Goal: Communication & Community: Answer question/provide support

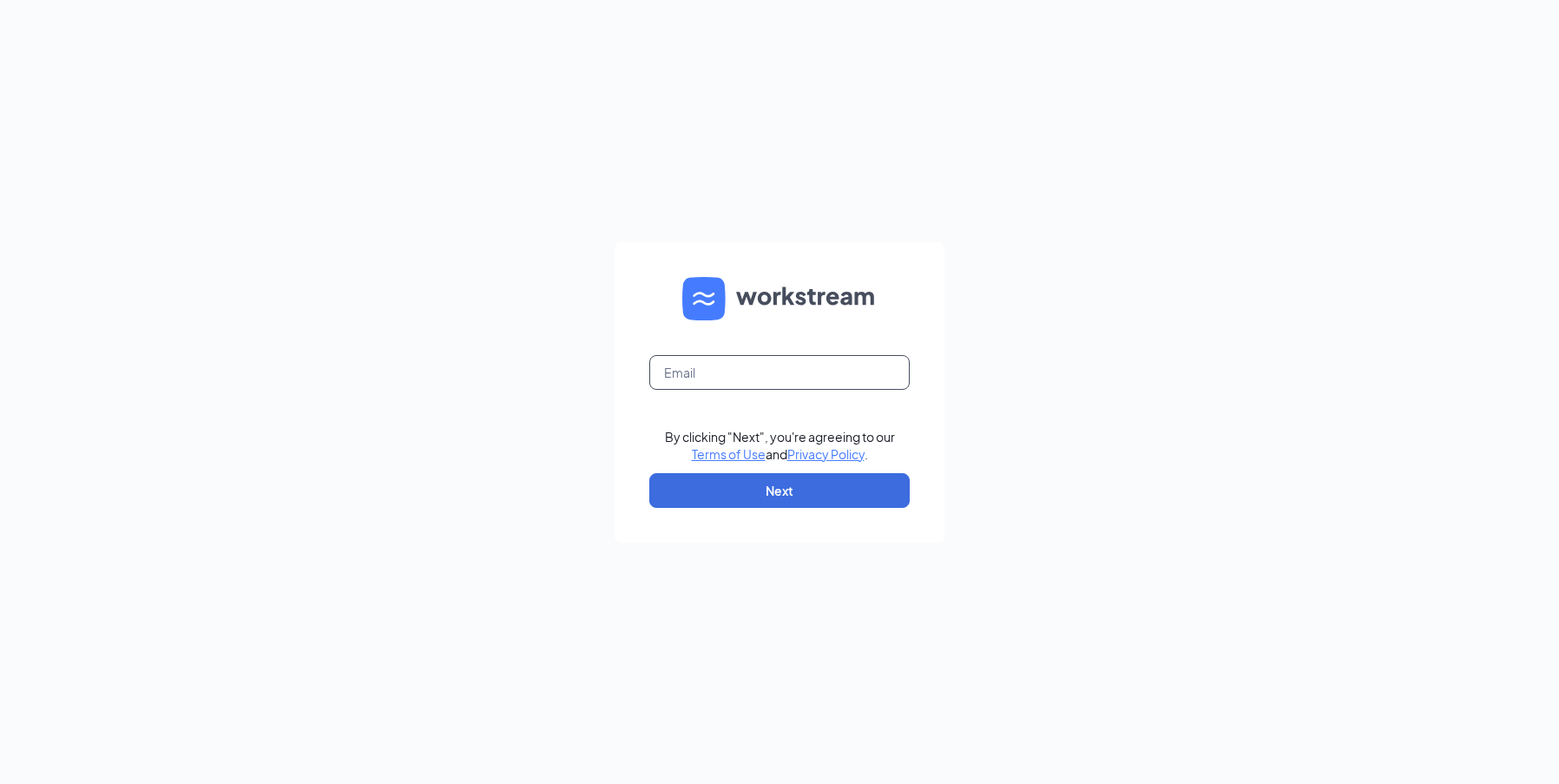
click at [697, 379] on input "text" at bounding box center [780, 372] width 260 height 35
type input "[EMAIL_ADDRESS][DOMAIN_NAME]"
click at [767, 496] on button "Next" at bounding box center [780, 490] width 260 height 35
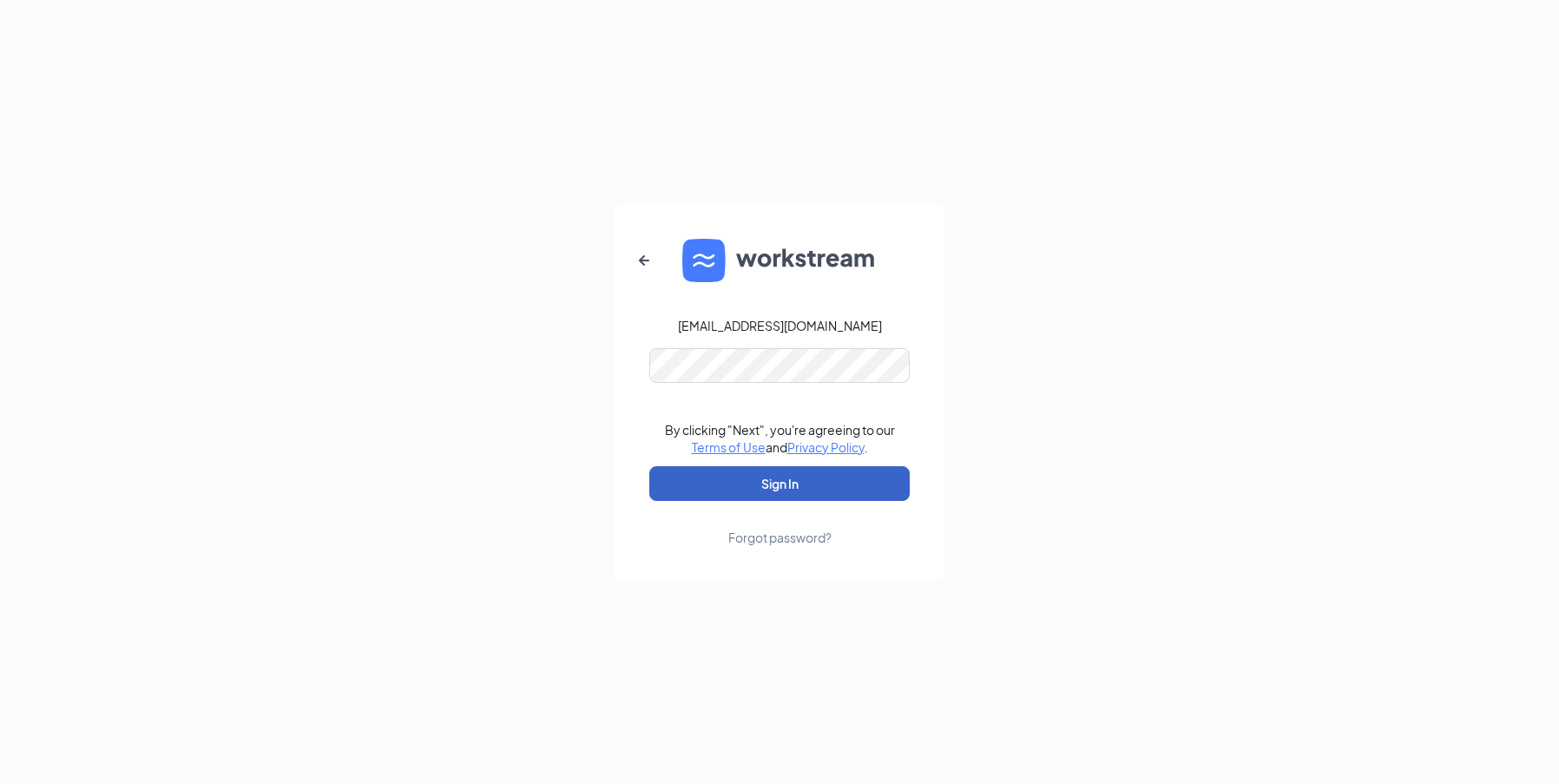
click at [795, 494] on button "Sign In" at bounding box center [780, 484] width 260 height 35
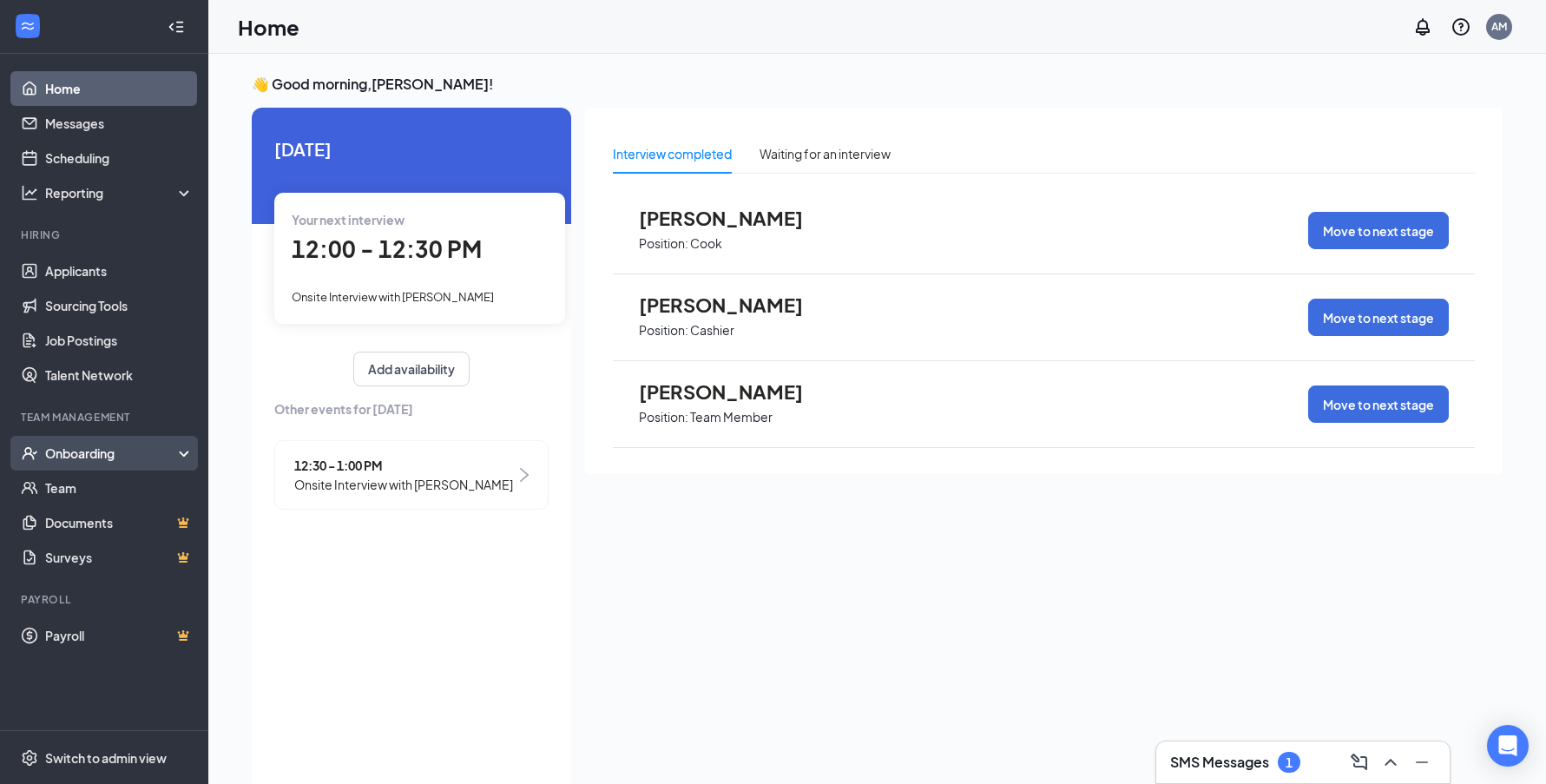
click at [87, 457] on div "Onboarding" at bounding box center [111, 453] width 134 height 18
click at [86, 456] on div "Onboarding" at bounding box center [111, 453] width 134 height 18
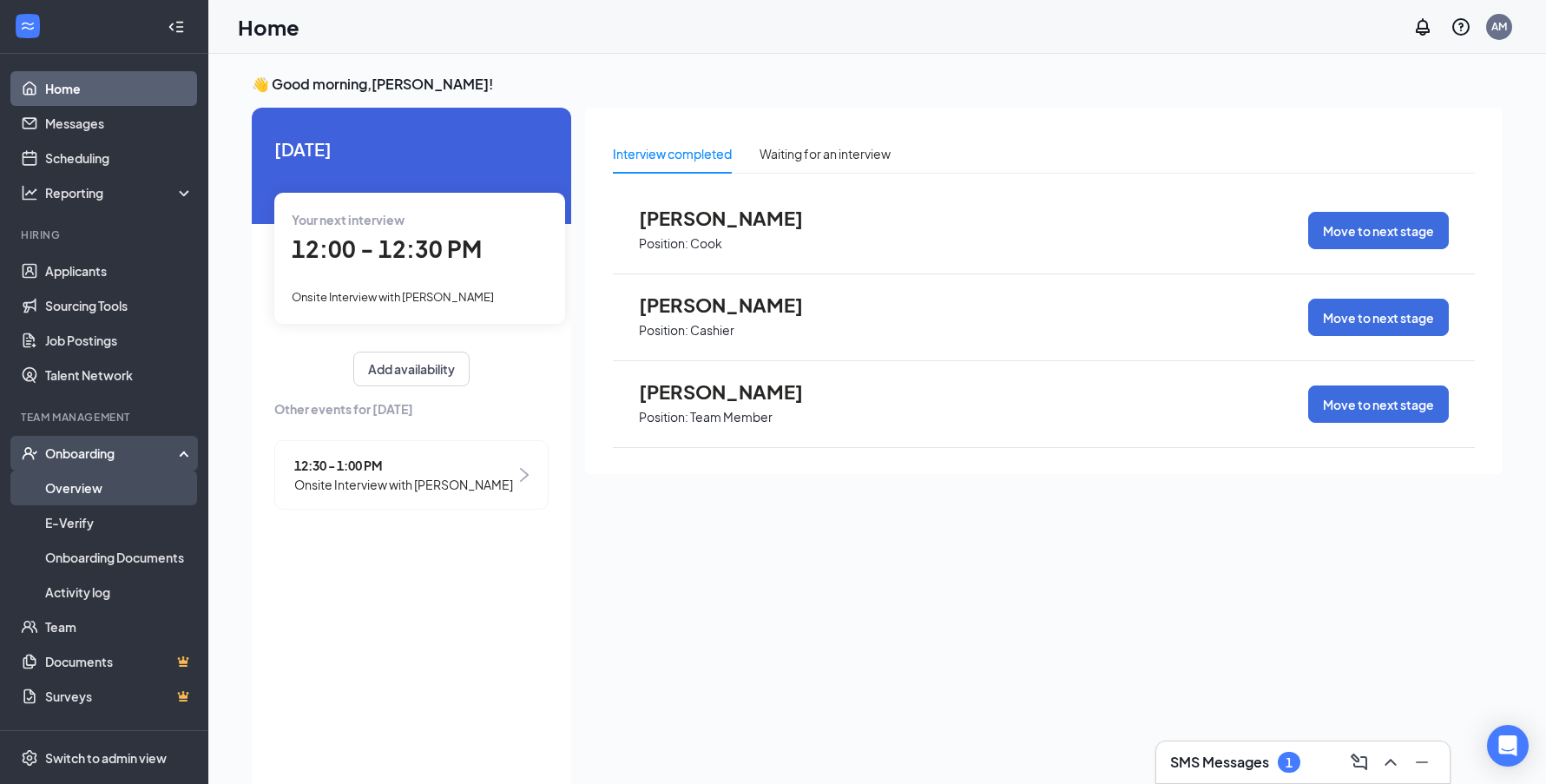
click at [77, 483] on link "Overview" at bounding box center [119, 488] width 148 height 35
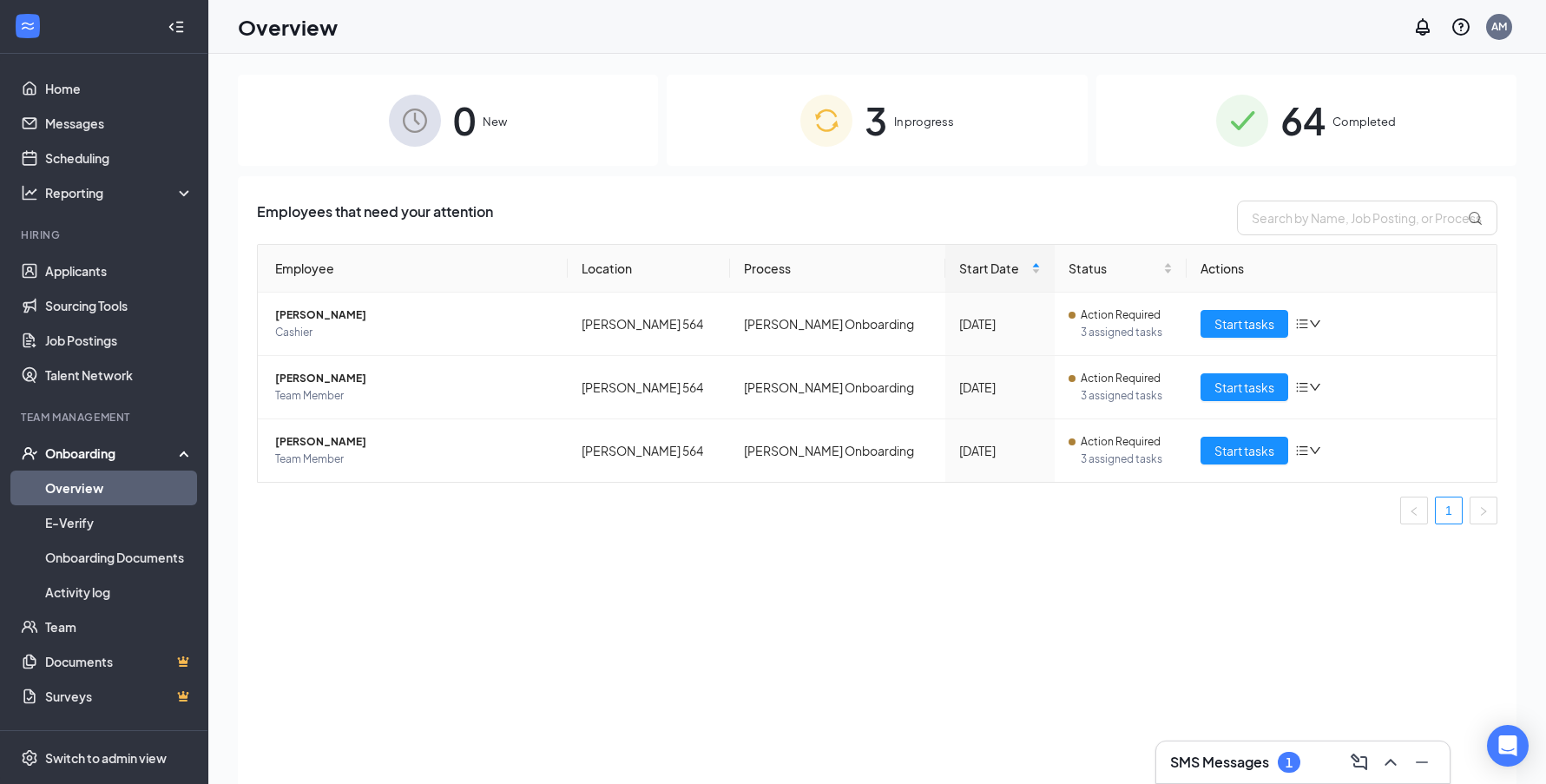
click at [1288, 130] on span "64" at bounding box center [1303, 120] width 45 height 59
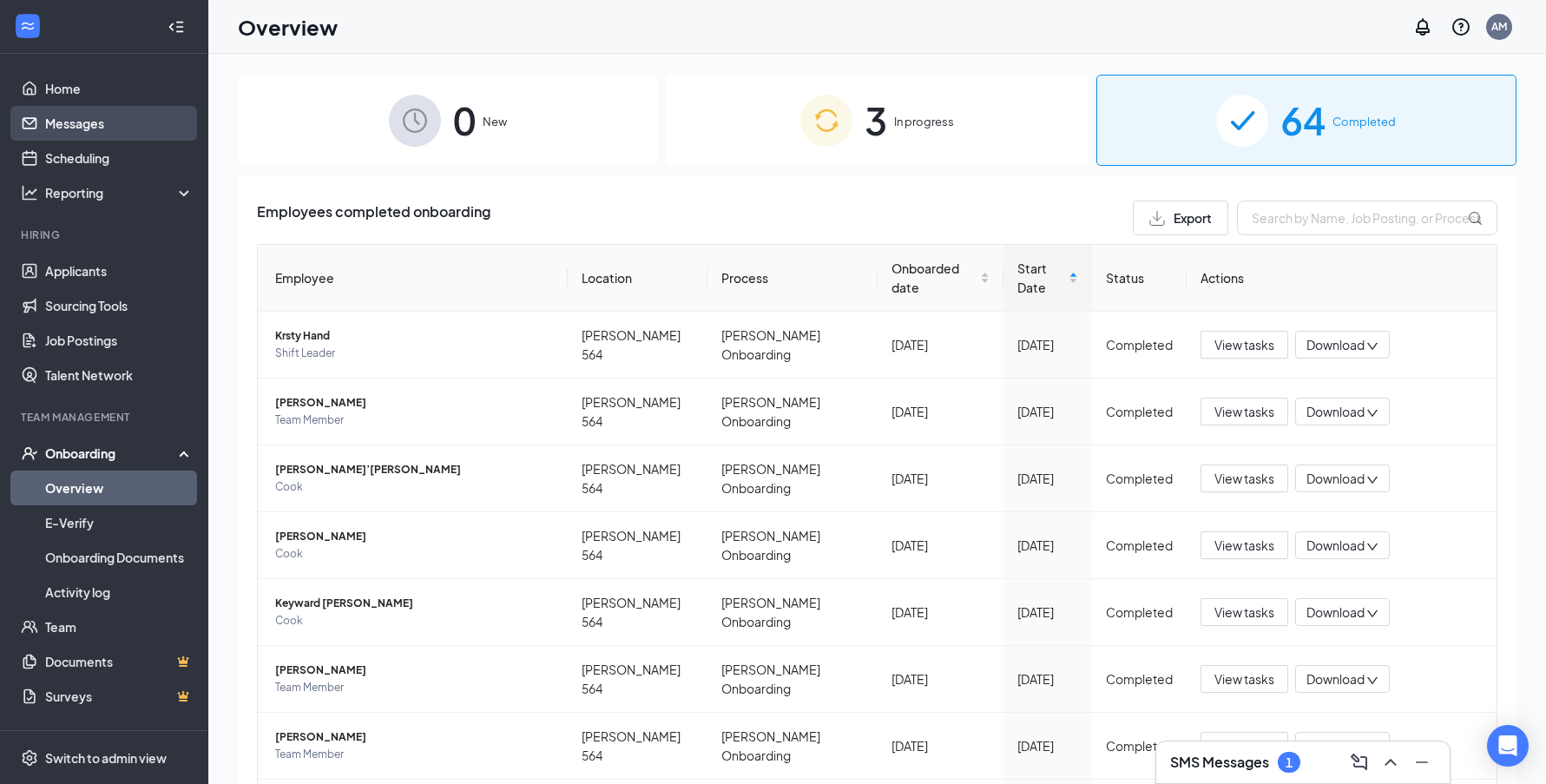
click at [85, 128] on link "Messages" at bounding box center [119, 124] width 148 height 35
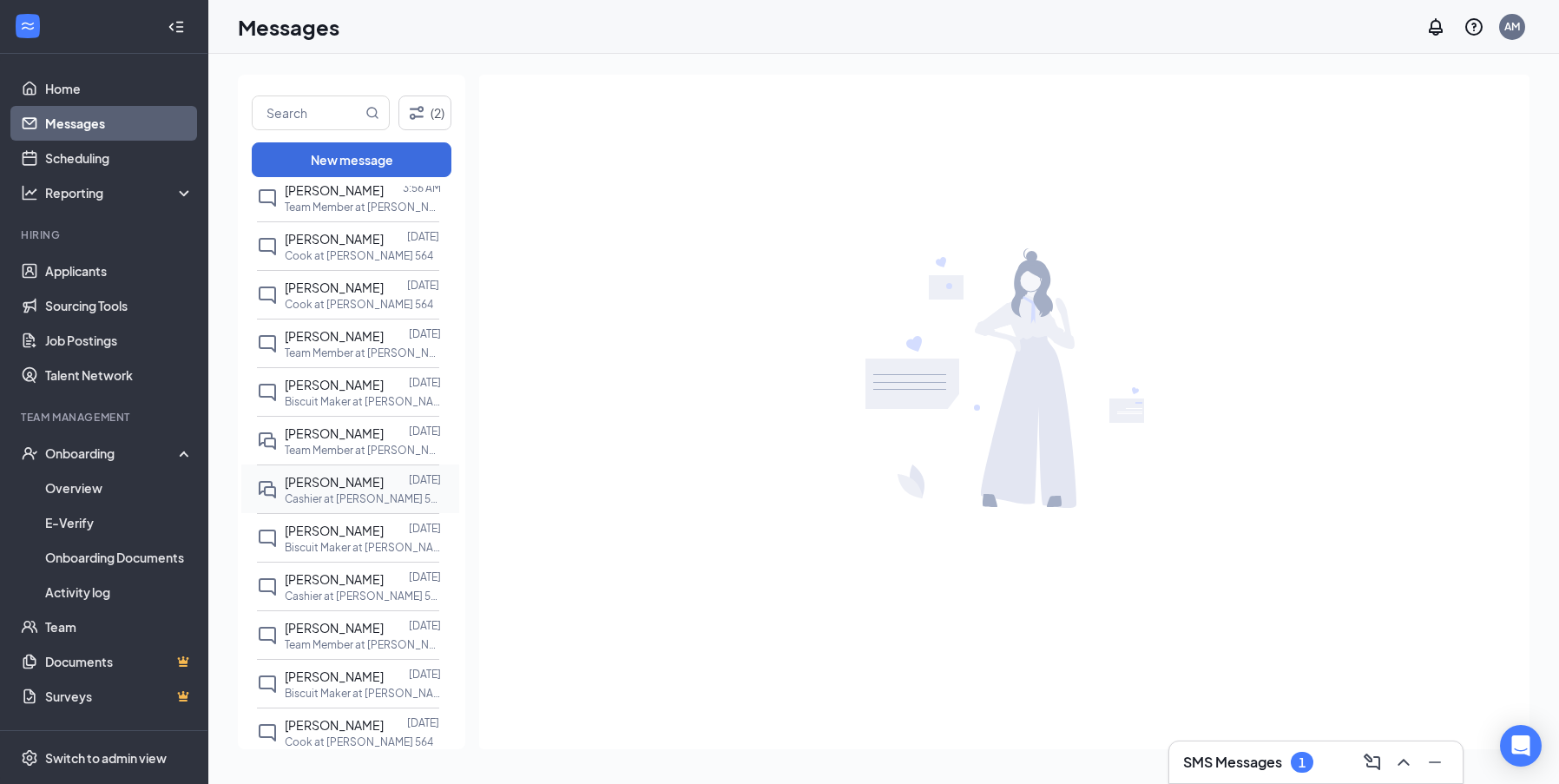
scroll to position [174, 0]
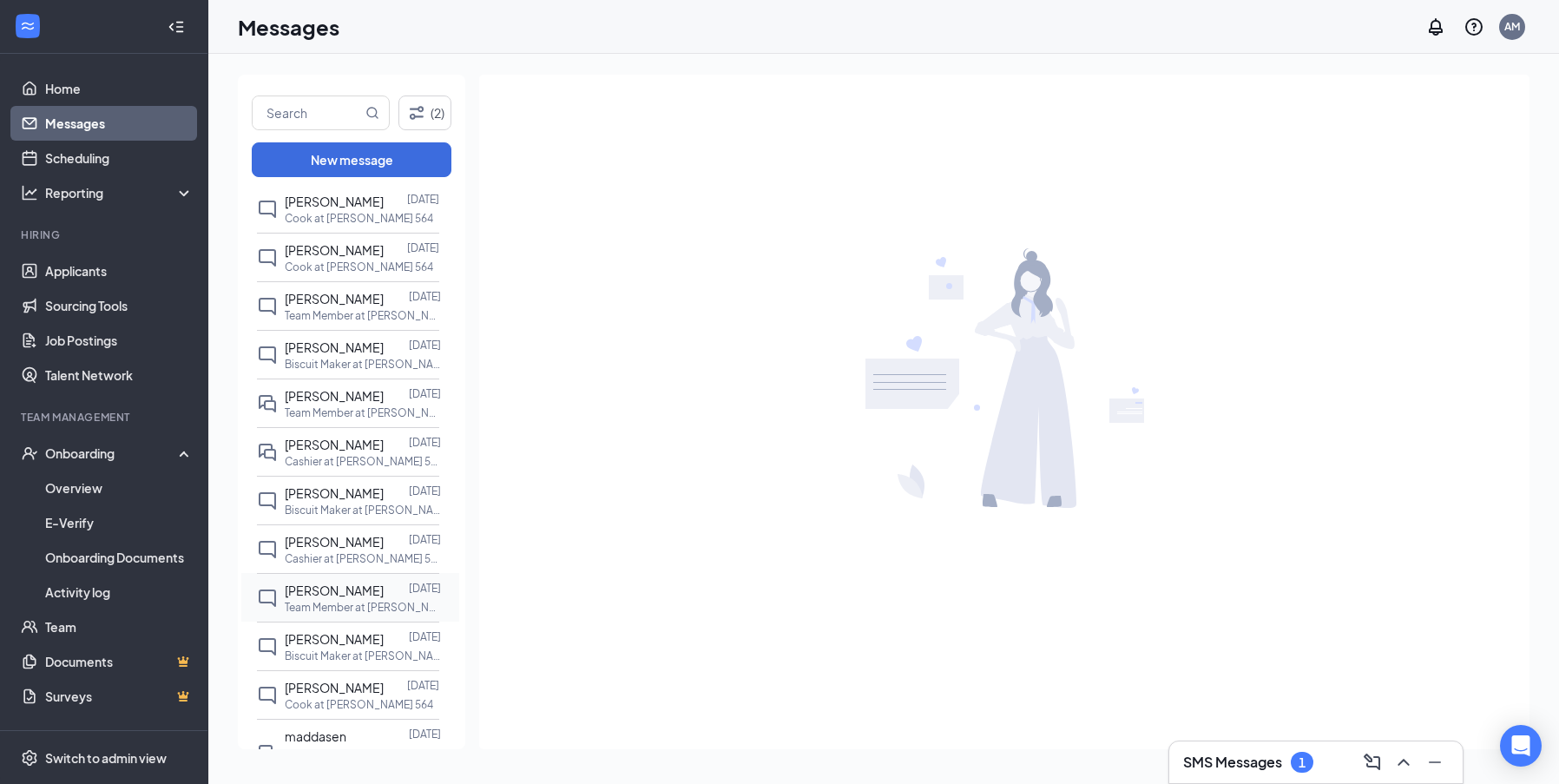
click at [358, 598] on span "[PERSON_NAME]" at bounding box center [334, 590] width 99 height 16
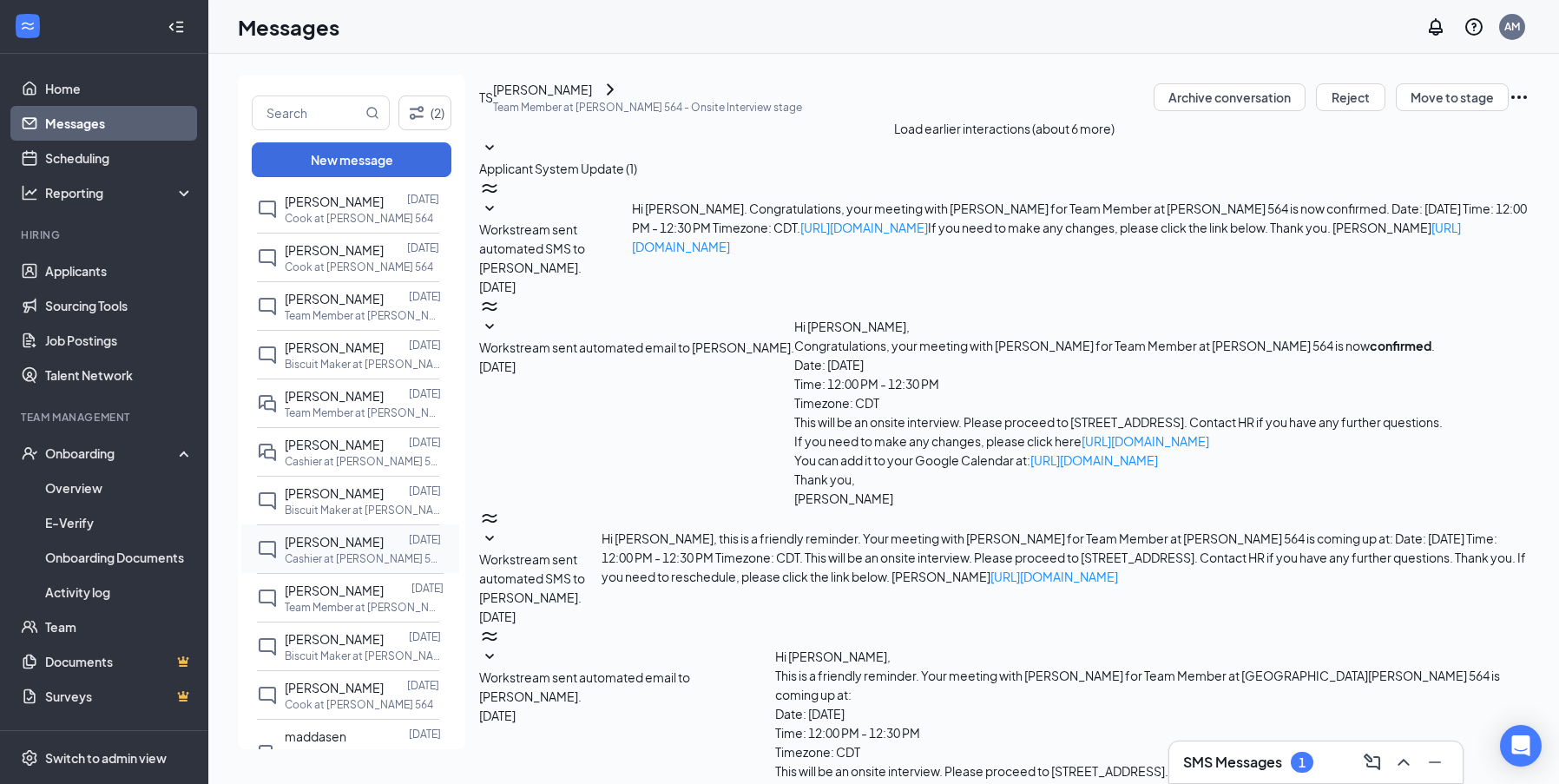
scroll to position [254, 0]
type textarea "Good Morning [PERSON_NAME], This is [PERSON_NAME] at Hardees been trying to rea…"
